Goal: Navigation & Orientation: Find specific page/section

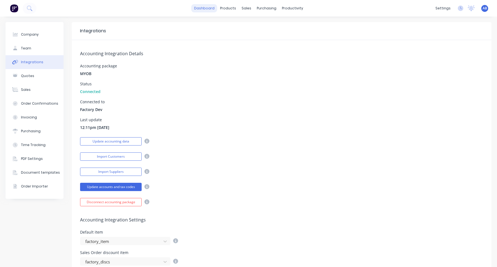
click at [212, 6] on link "dashboard" at bounding box center [204, 8] width 26 height 8
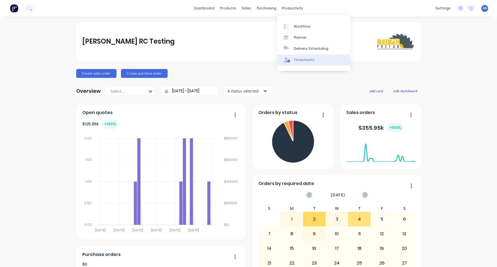
click at [294, 58] on div "Timesheets" at bounding box center [304, 59] width 21 height 5
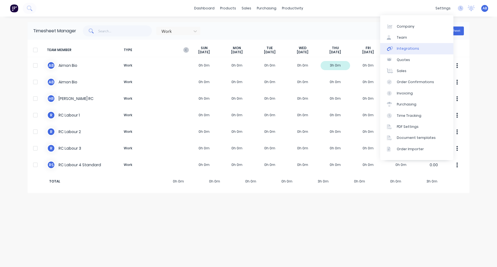
click at [427, 53] on link "Integrations" at bounding box center [416, 48] width 73 height 11
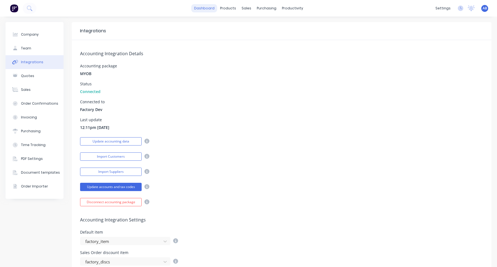
click at [209, 10] on link "dashboard" at bounding box center [204, 8] width 26 height 8
